Goal: Information Seeking & Learning: Find specific fact

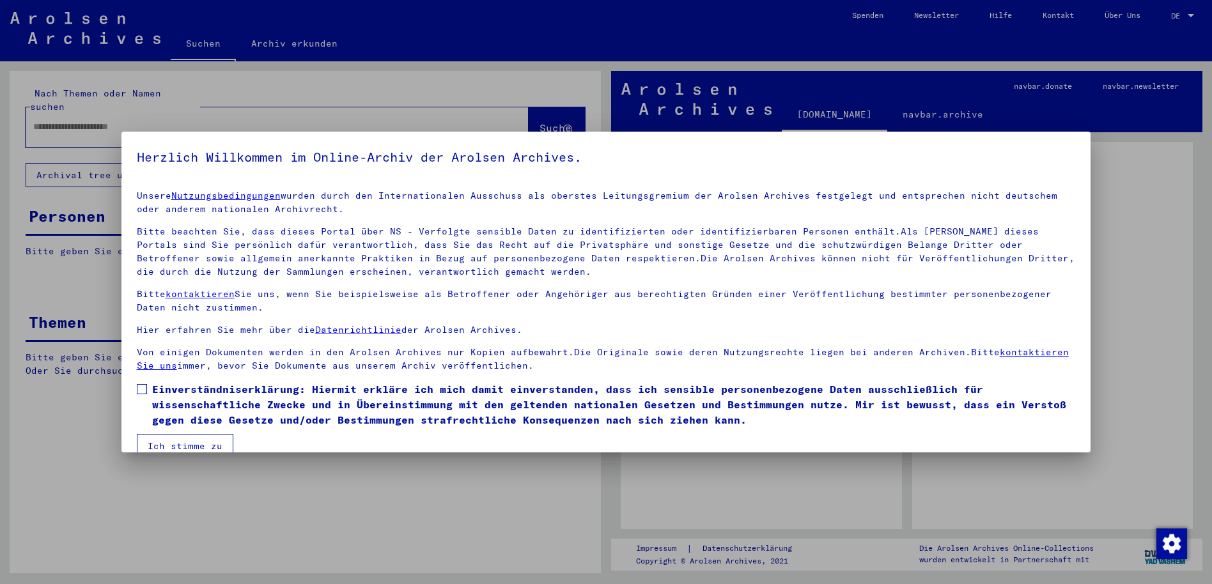
click at [138, 389] on span at bounding box center [142, 389] width 10 height 10
click at [199, 449] on button "Ich stimme zu" at bounding box center [185, 446] width 97 height 24
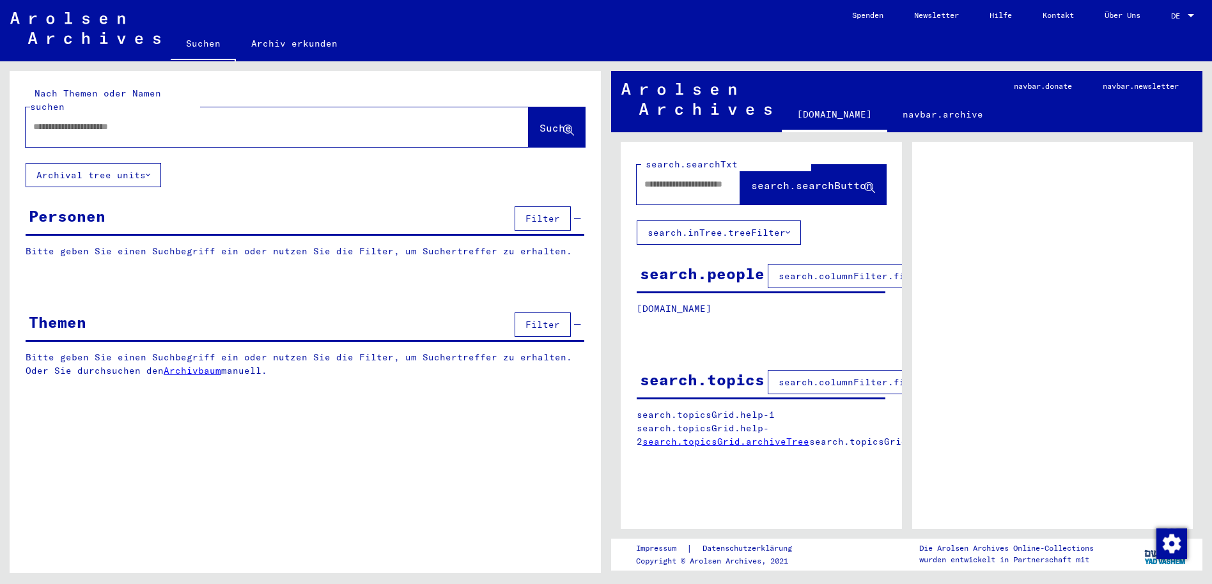
click at [193, 120] on input "text" at bounding box center [265, 126] width 465 height 13
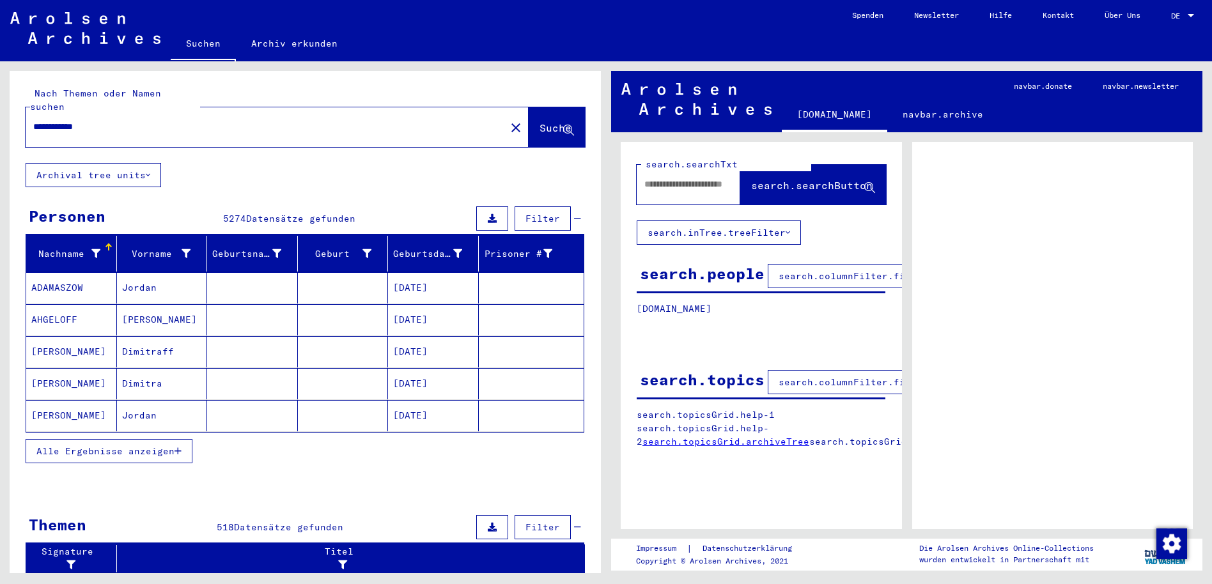
type input "**********"
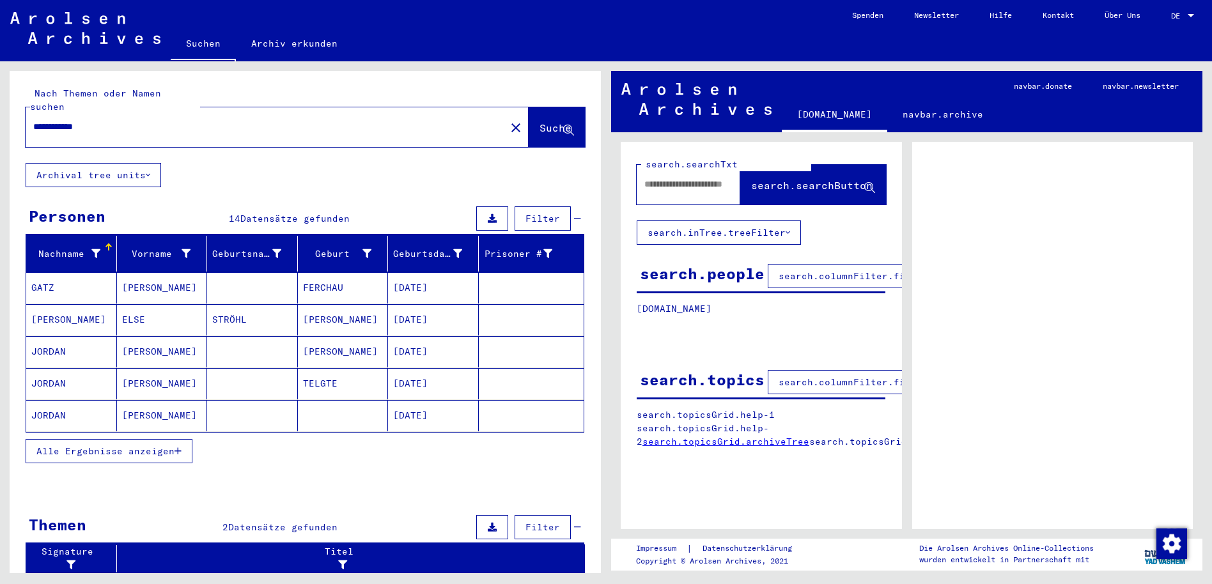
click at [58, 336] on mat-cell "JORDAN" at bounding box center [71, 351] width 91 height 31
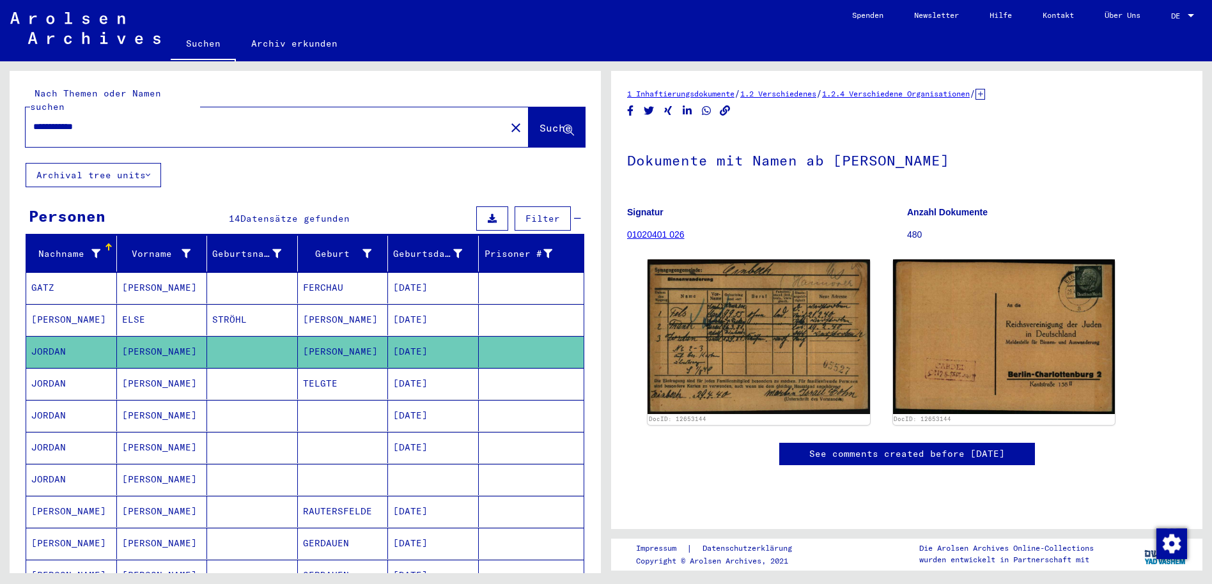
click at [59, 408] on mat-cell "JORDAN" at bounding box center [71, 415] width 91 height 31
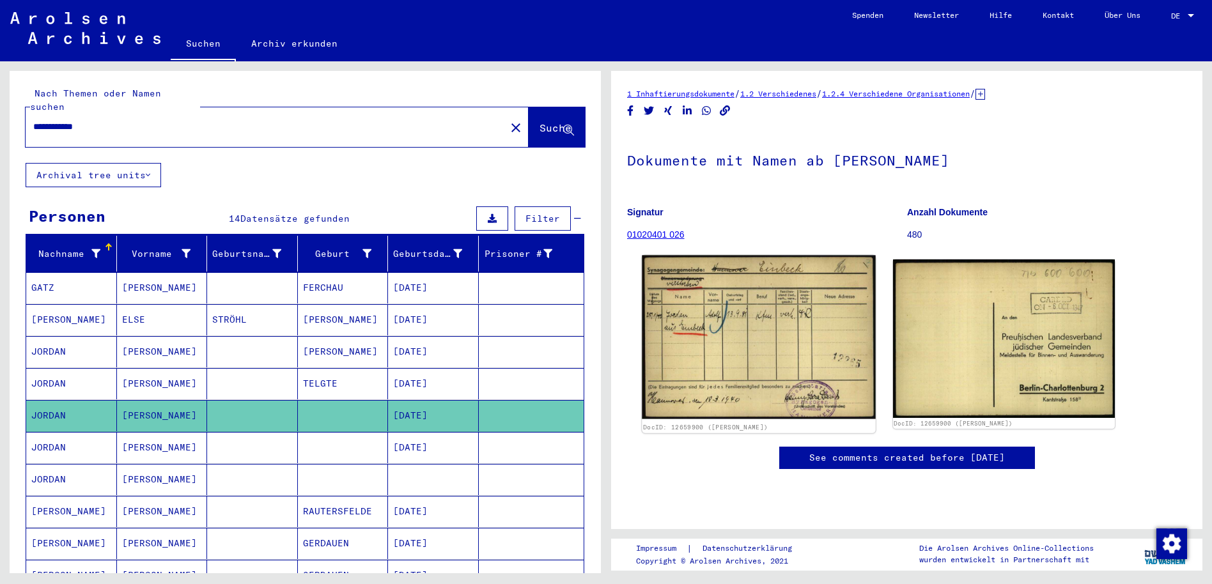
click at [729, 350] on img at bounding box center [758, 338] width 233 height 164
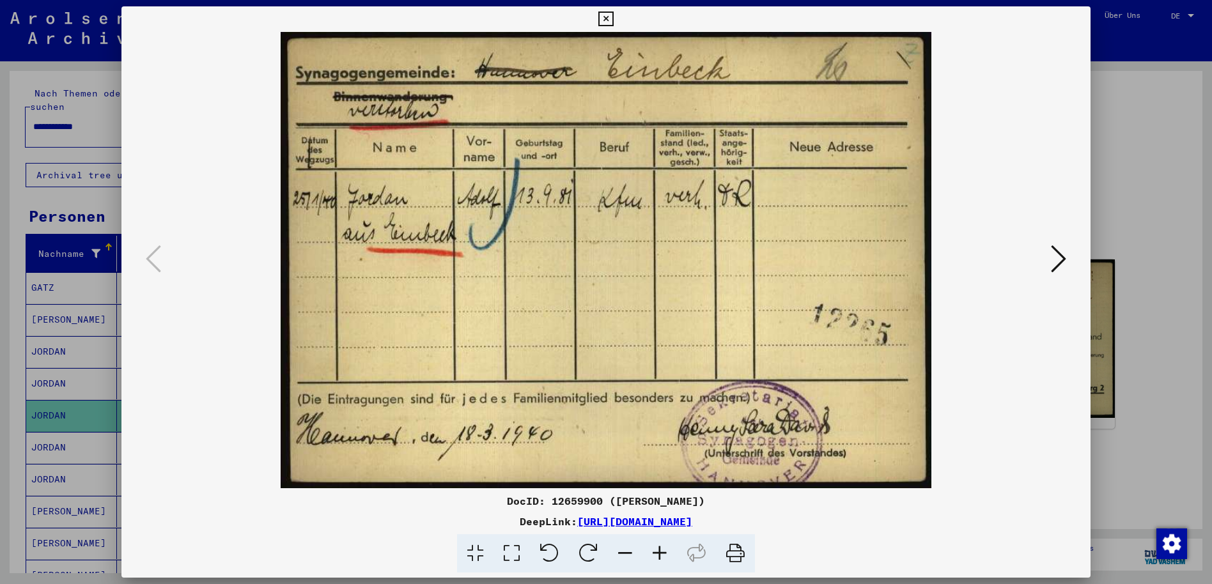
click at [1060, 255] on icon at bounding box center [1058, 259] width 15 height 31
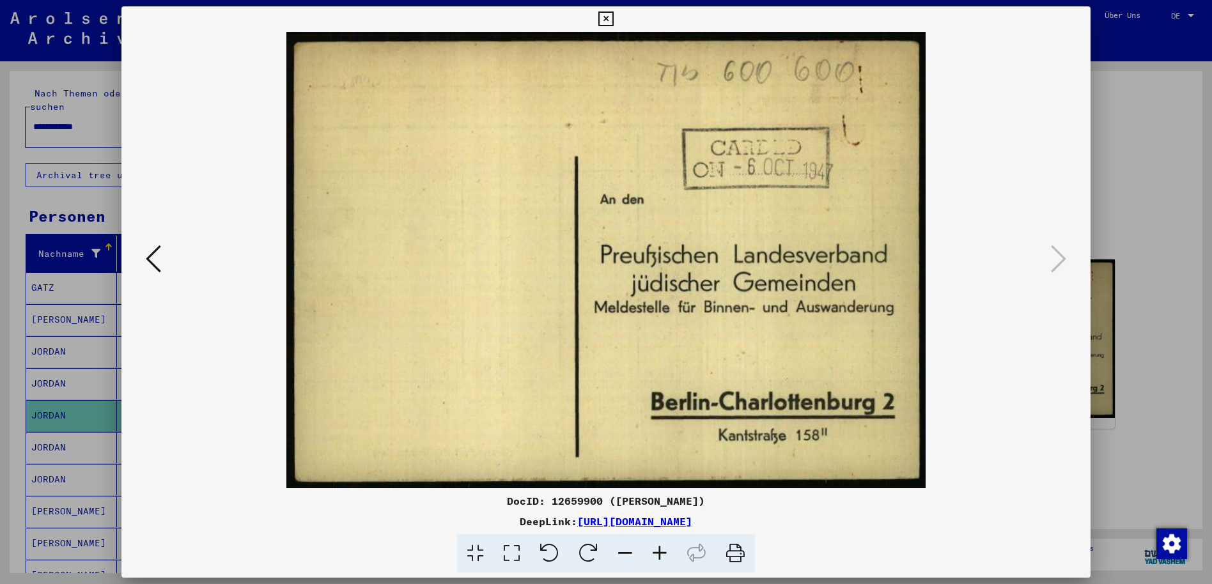
click at [603, 21] on icon at bounding box center [605, 19] width 15 height 15
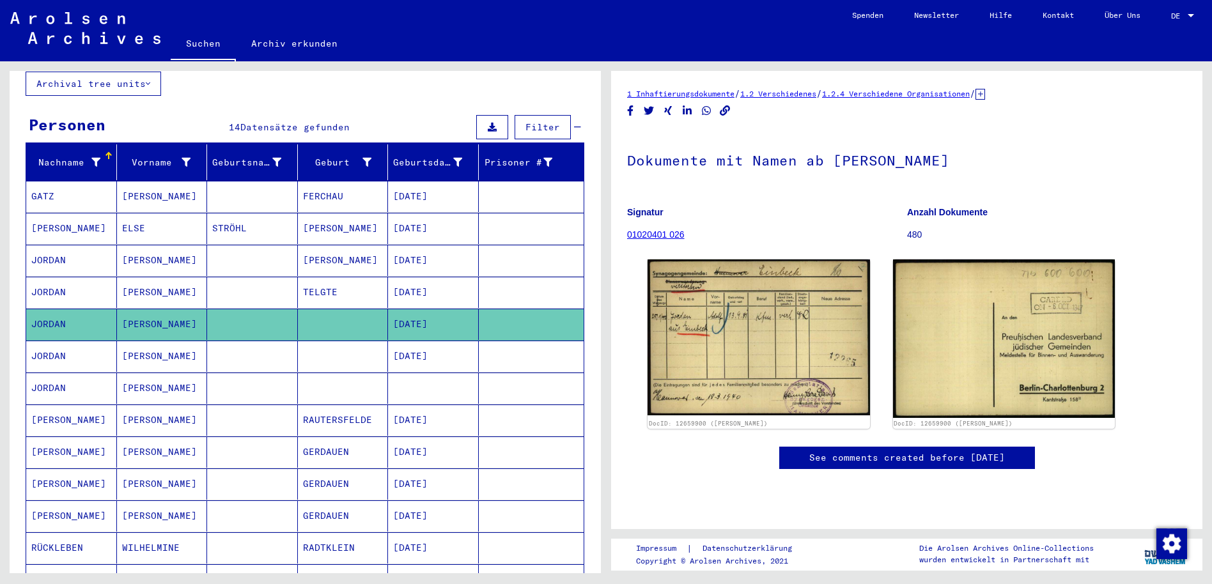
scroll to position [96, 0]
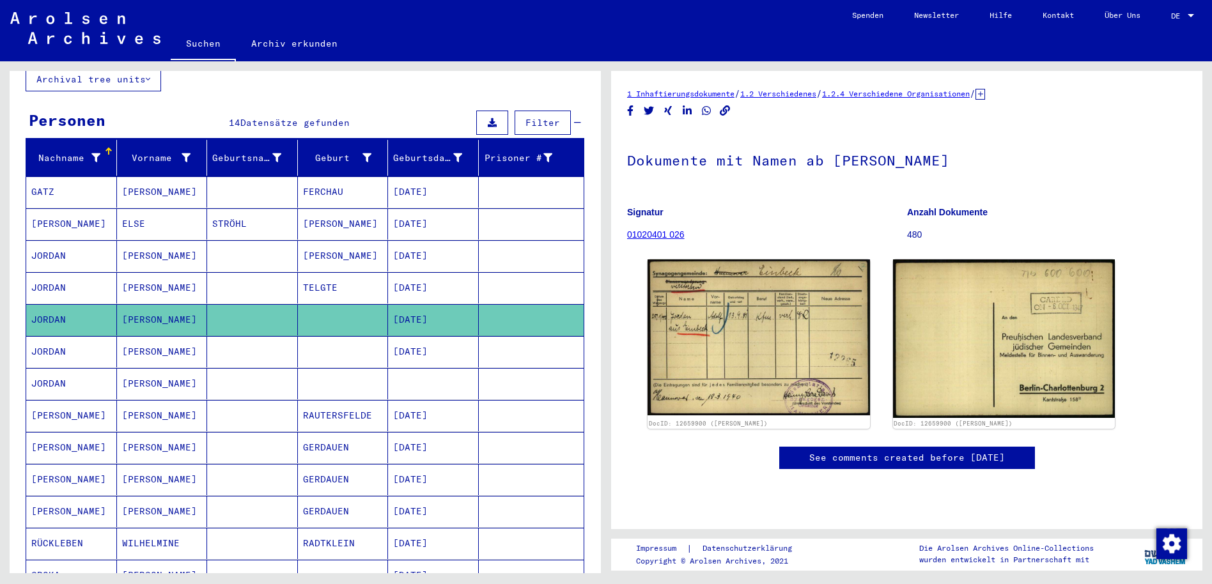
click at [68, 375] on mat-cell "JORDAN" at bounding box center [71, 383] width 91 height 31
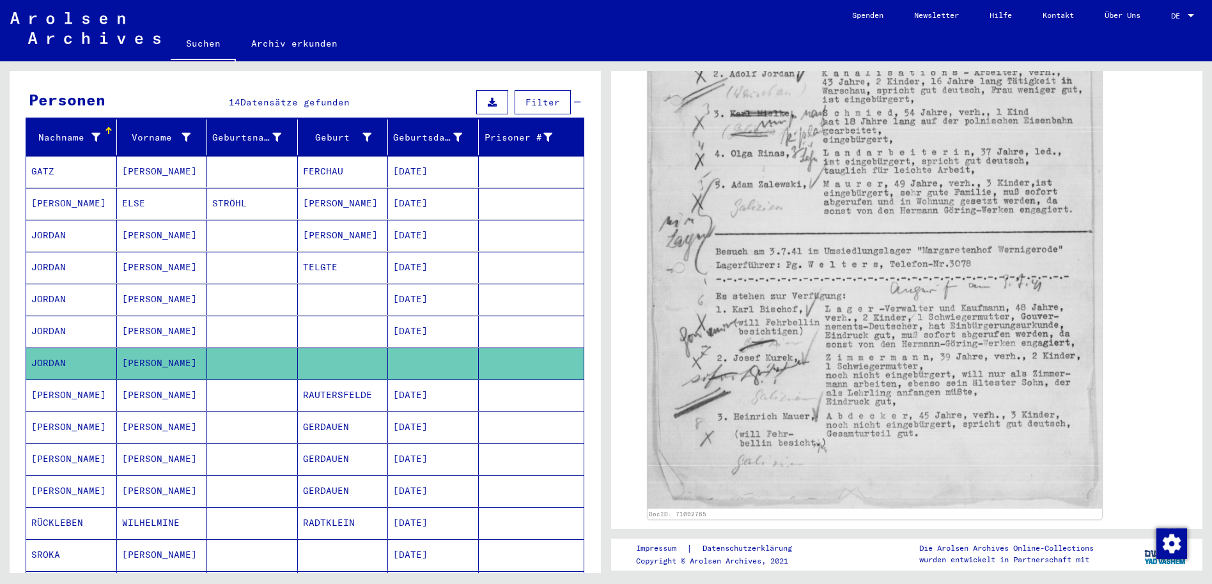
scroll to position [115, 0]
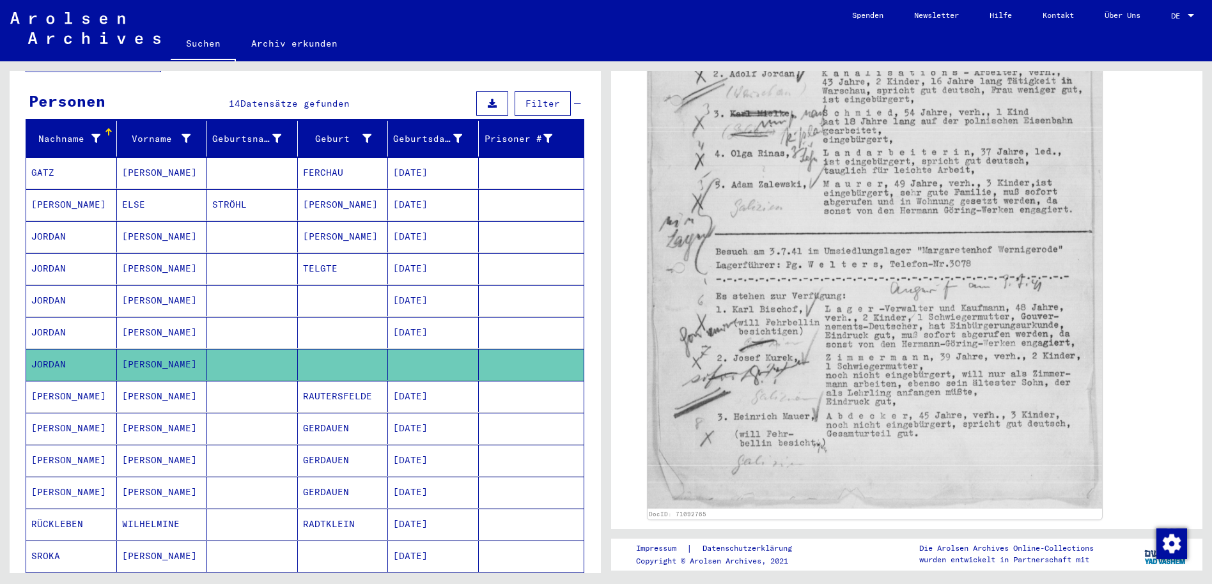
click at [272, 290] on mat-cell at bounding box center [252, 300] width 91 height 31
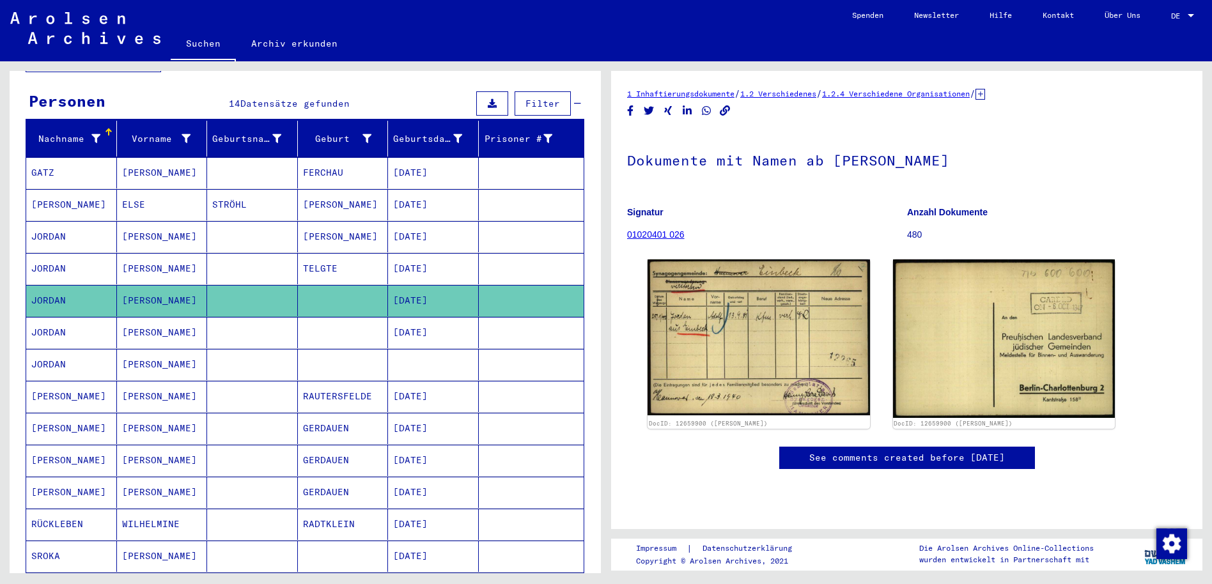
click at [143, 221] on mat-cell "[PERSON_NAME]" at bounding box center [162, 236] width 91 height 31
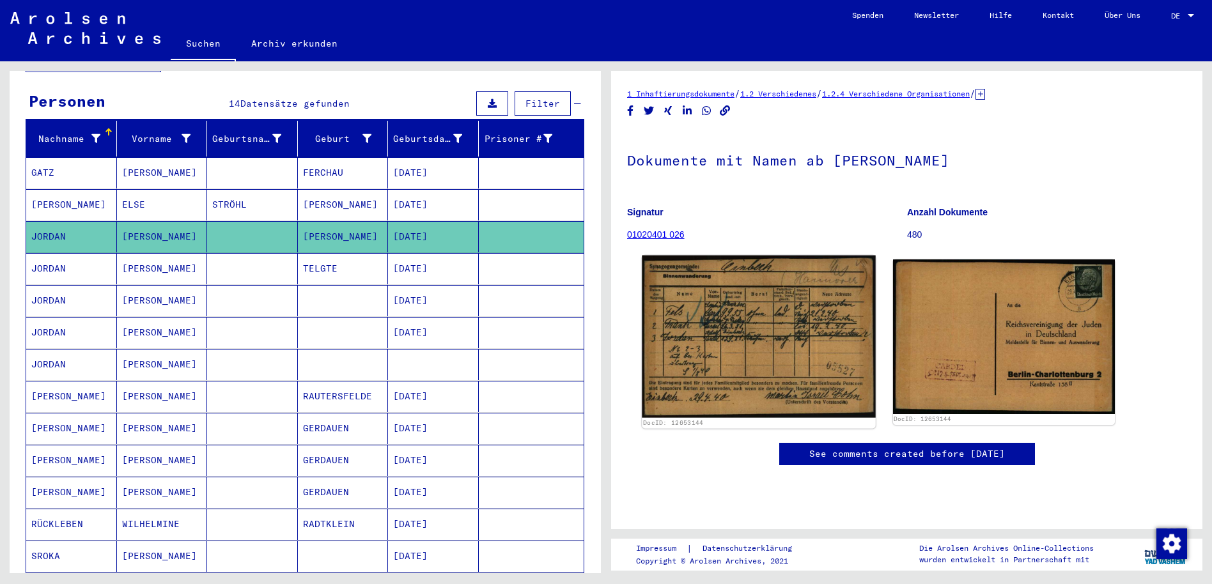
click at [709, 338] on img at bounding box center [758, 337] width 233 height 162
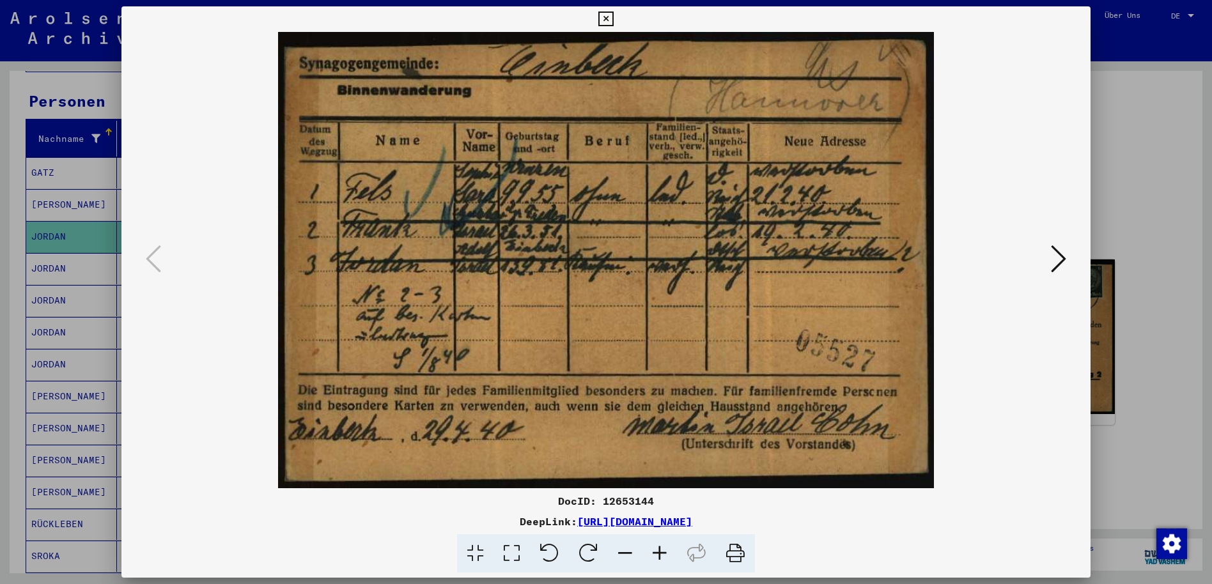
click at [1046, 265] on img at bounding box center [606, 260] width 883 height 456
click at [1060, 260] on icon at bounding box center [1058, 259] width 15 height 31
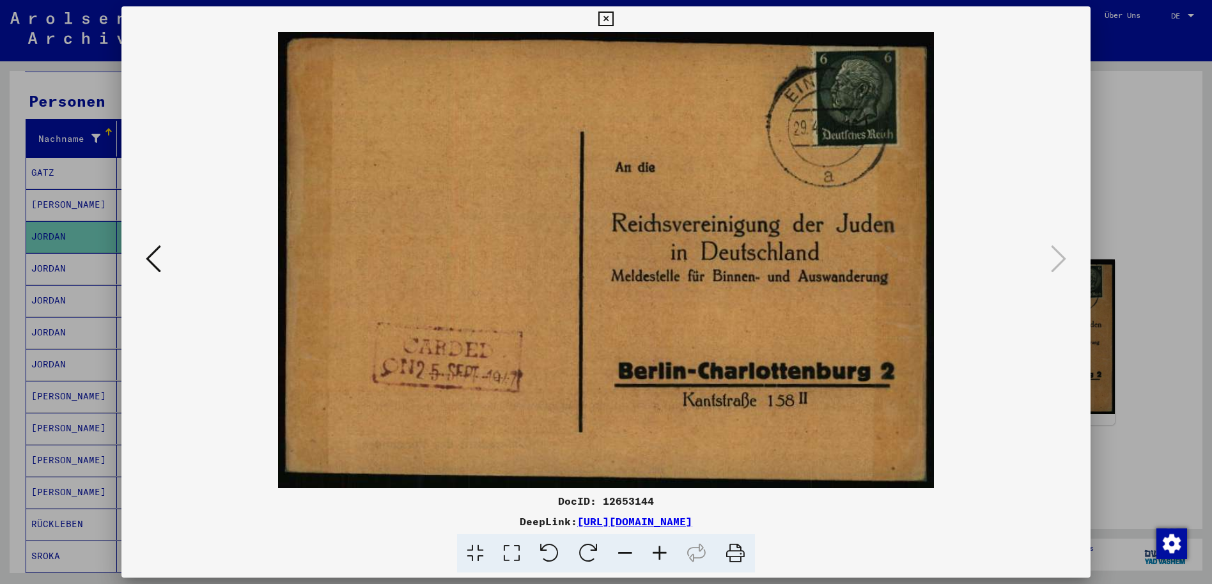
click at [605, 18] on icon at bounding box center [605, 19] width 15 height 15
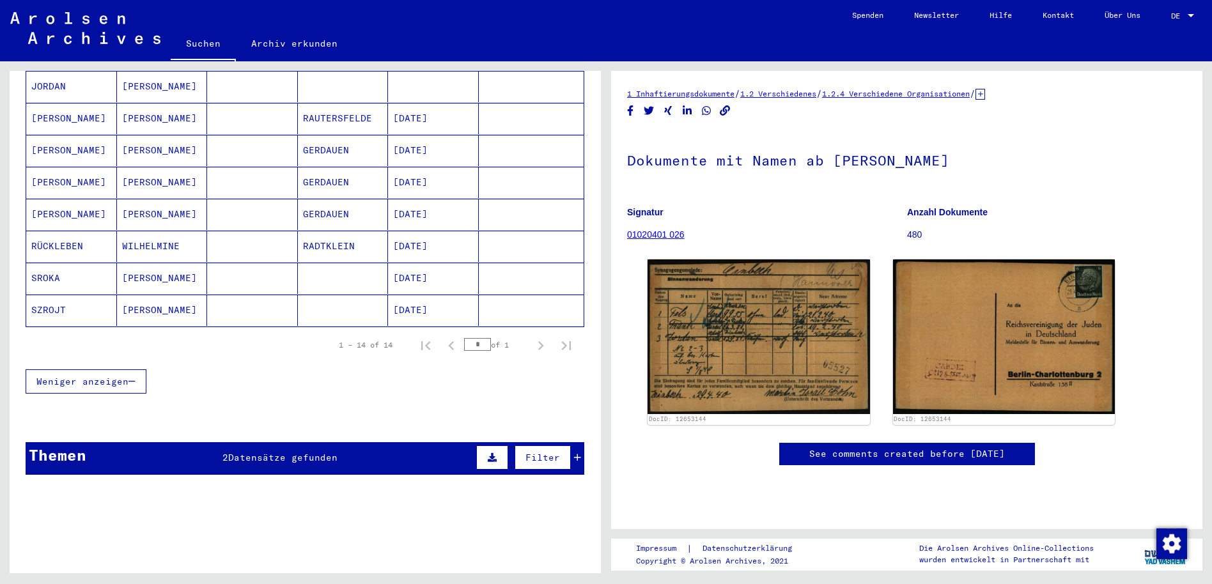
scroll to position [450, 0]
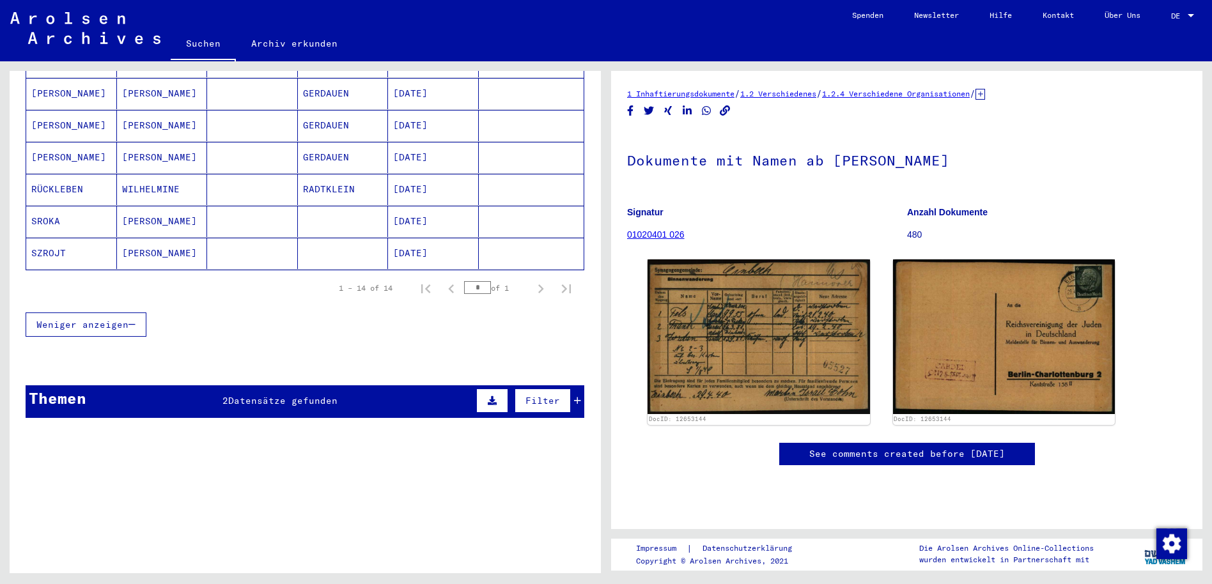
click at [396, 391] on div "Themen 2 Datensätze gefunden Filter" at bounding box center [305, 401] width 559 height 33
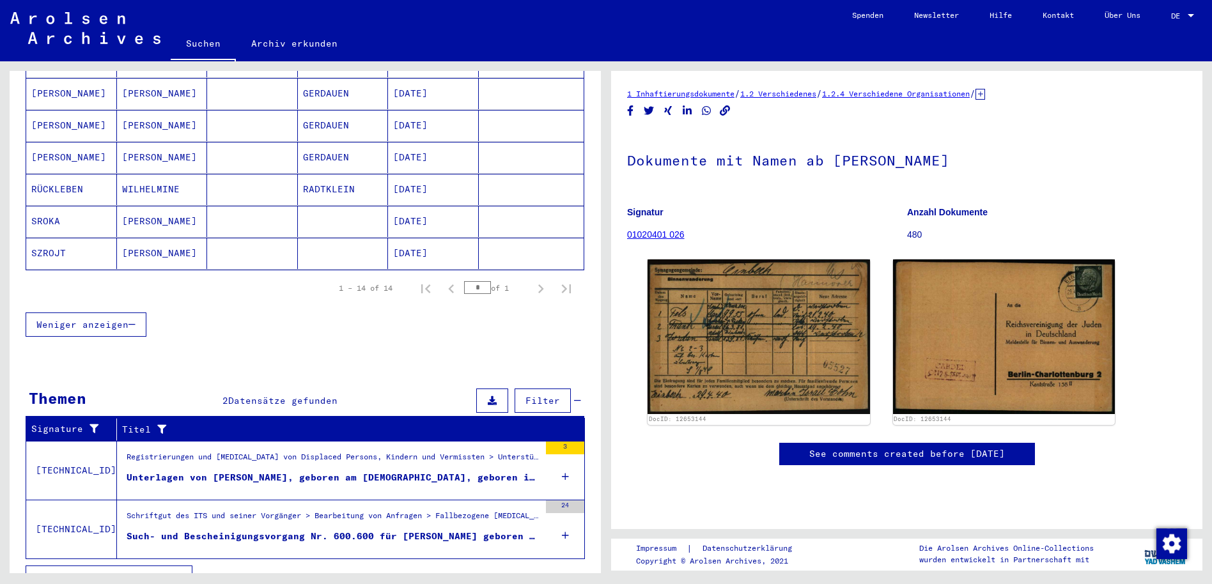
scroll to position [460, 0]
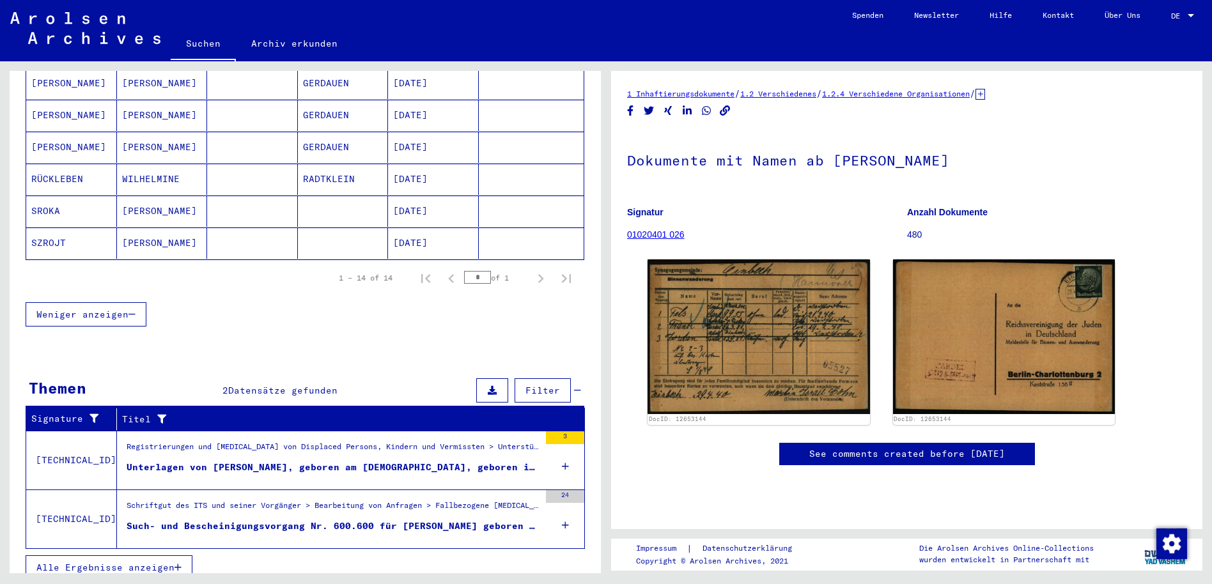
click at [356, 520] on div "Such- und Bescheinigungsvorgang Nr. 600.600 für [PERSON_NAME] geboren [DEMOGRAP…" at bounding box center [333, 526] width 413 height 13
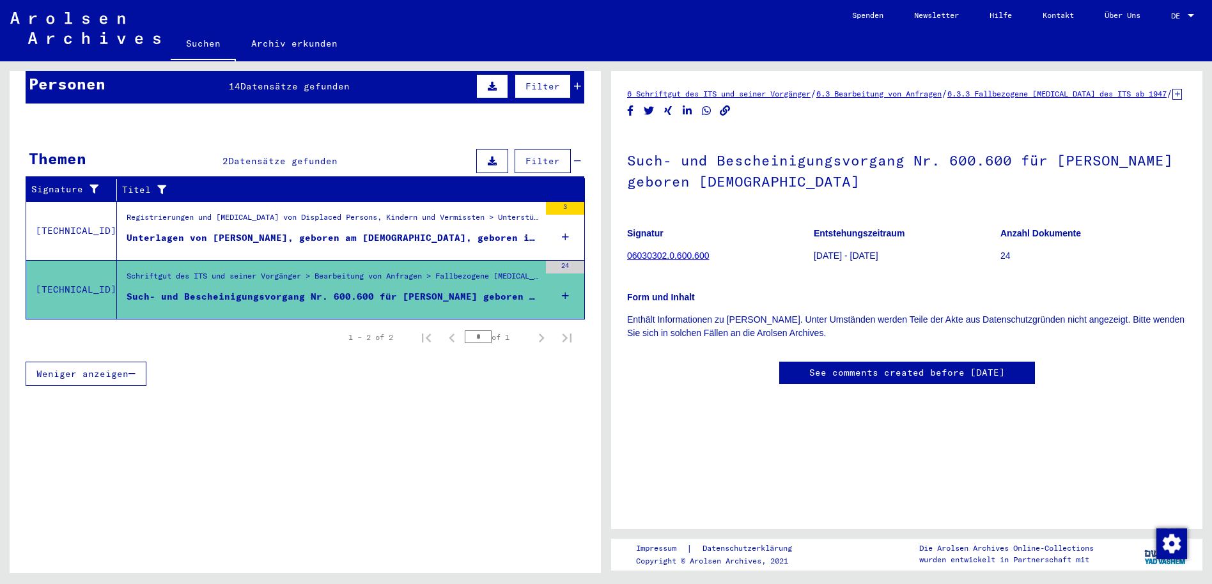
scroll to position [118, 0]
